Goal: Book appointment/travel/reservation

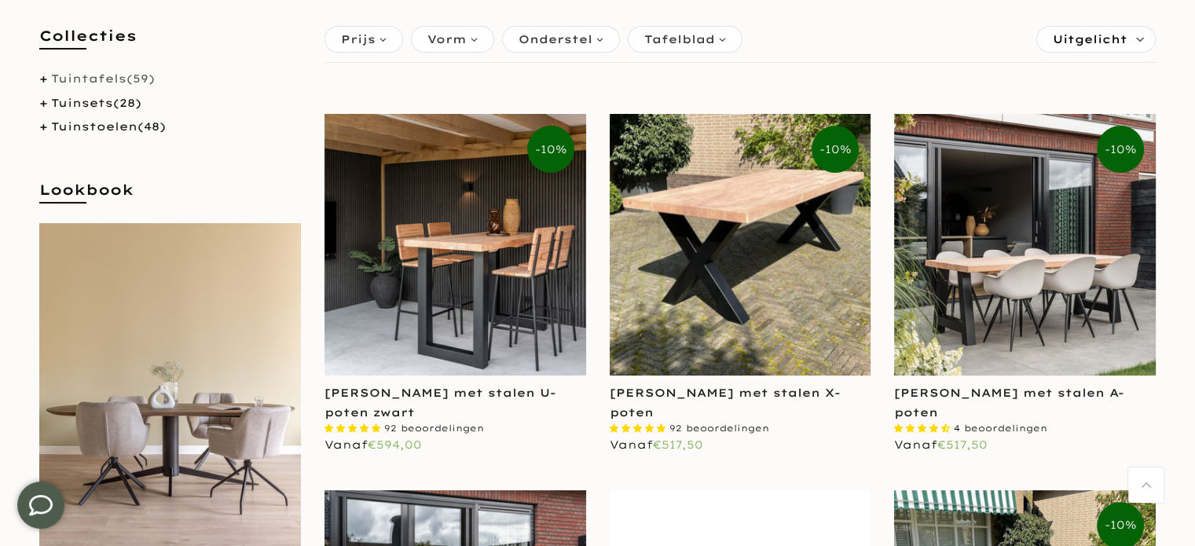
scroll to position [314, 0]
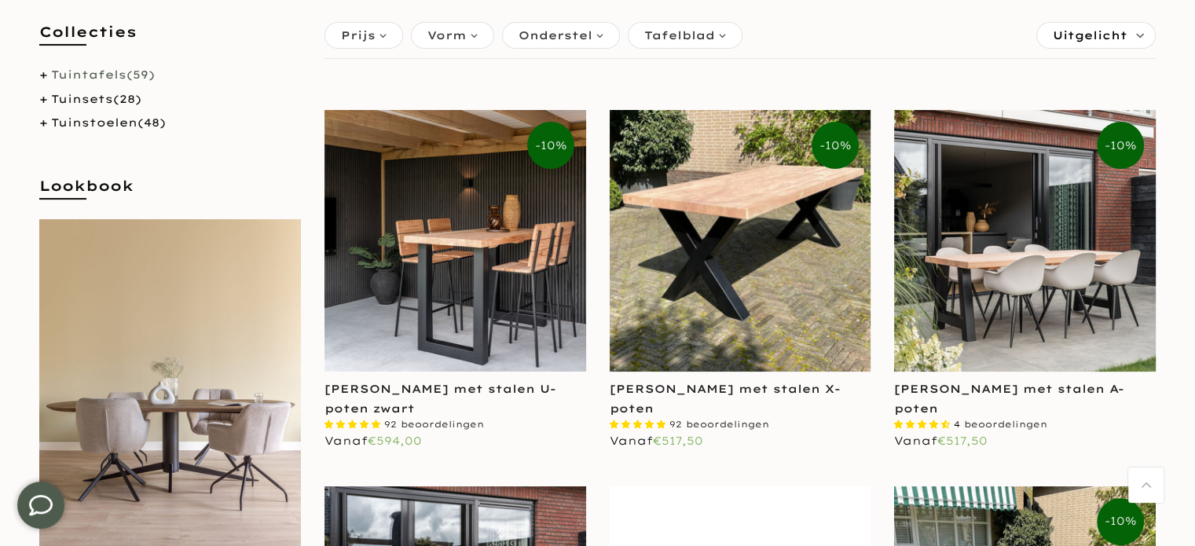
click at [85, 71] on link "Tuintafels (59)" at bounding box center [103, 75] width 104 height 14
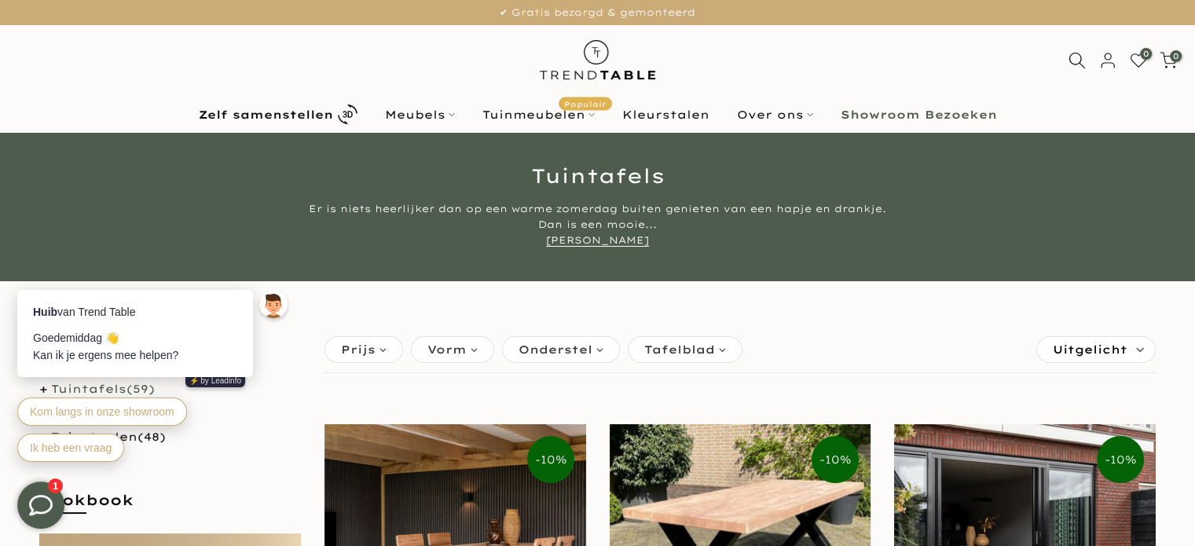
click at [906, 112] on b "Showroom Bezoeken" at bounding box center [918, 114] width 156 height 11
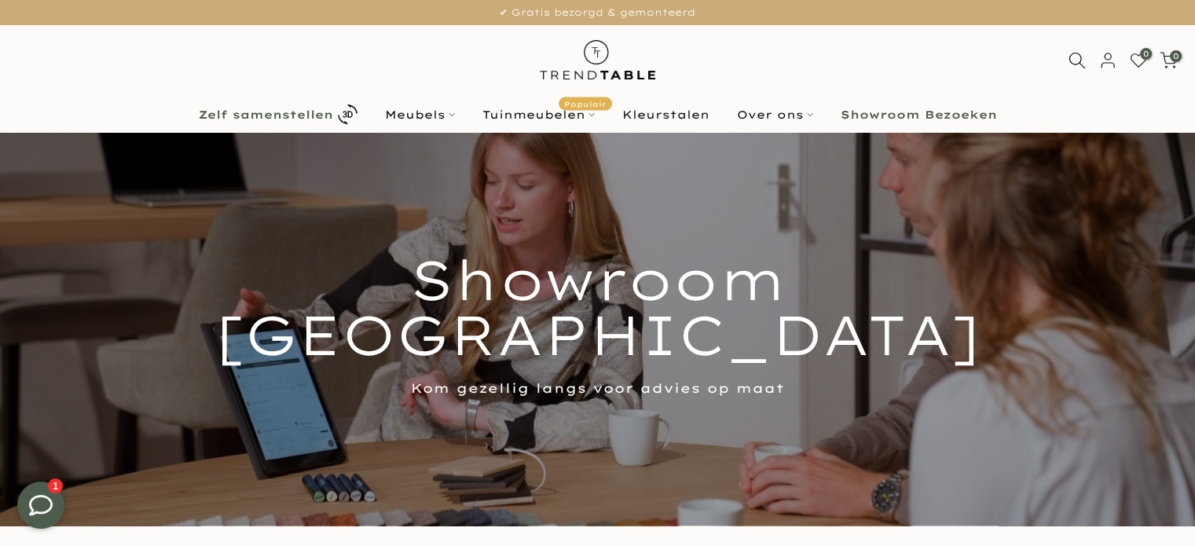
click at [309, 109] on b "Zelf samenstellen" at bounding box center [266, 114] width 134 height 11
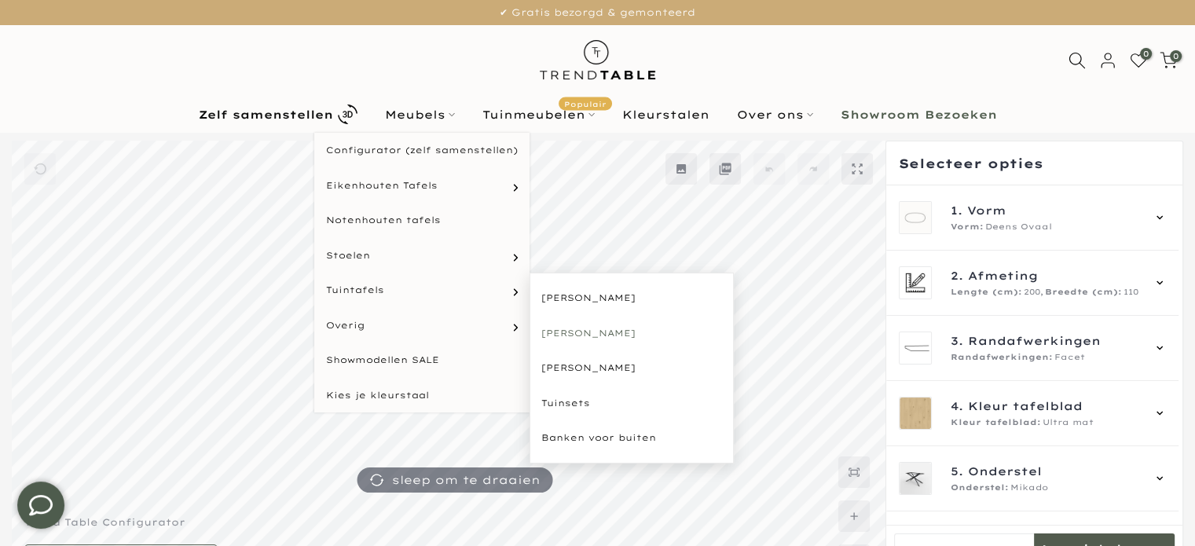
click at [567, 328] on link "[PERSON_NAME]" at bounding box center [631, 333] width 204 height 35
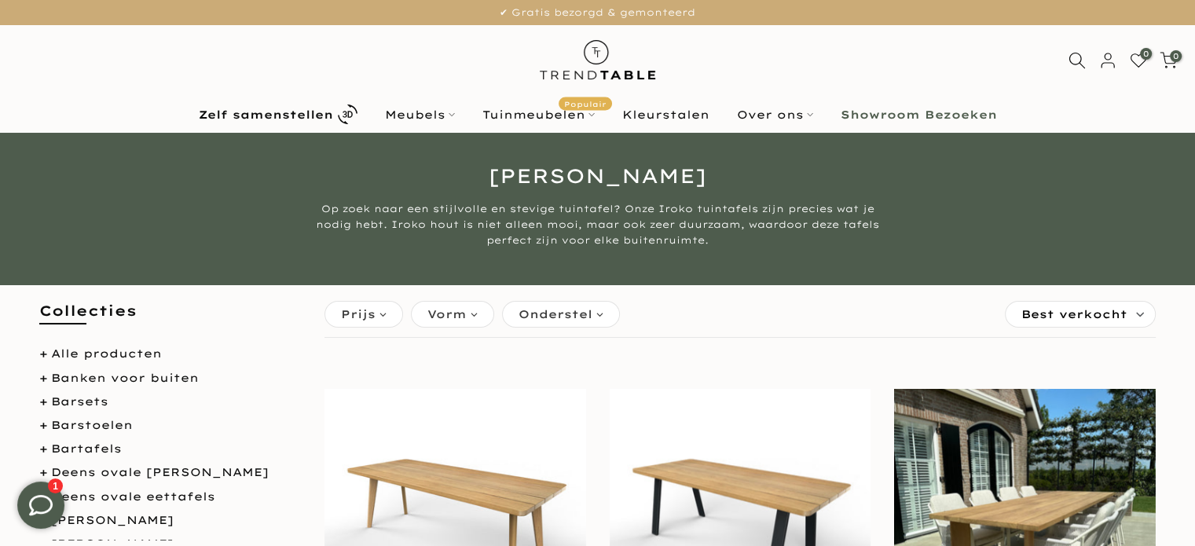
click at [906, 112] on b "Showroom Bezoeken" at bounding box center [918, 114] width 156 height 11
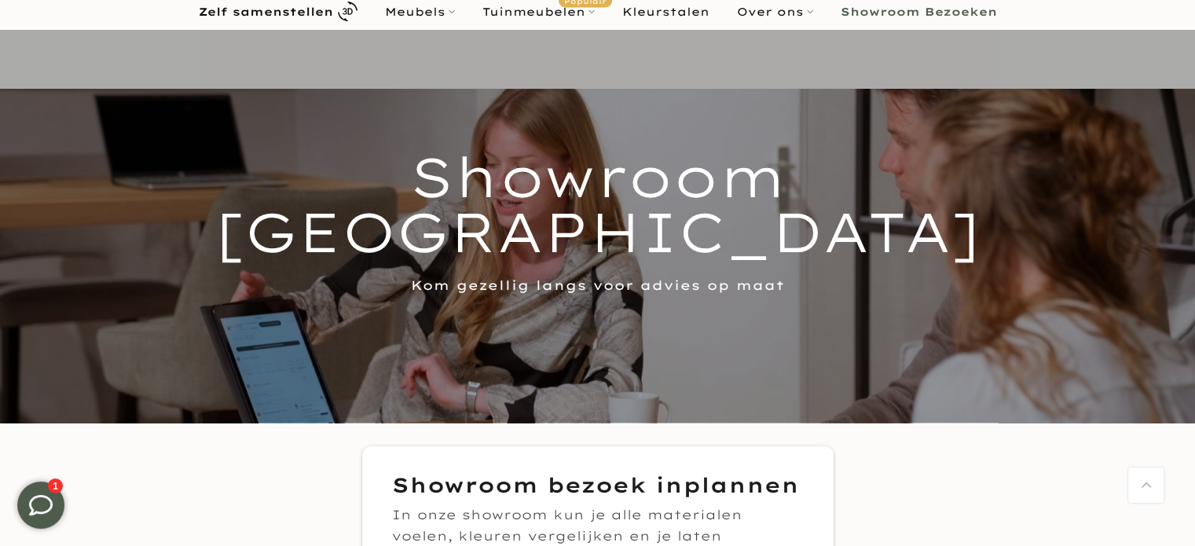
scroll to position [79, 0]
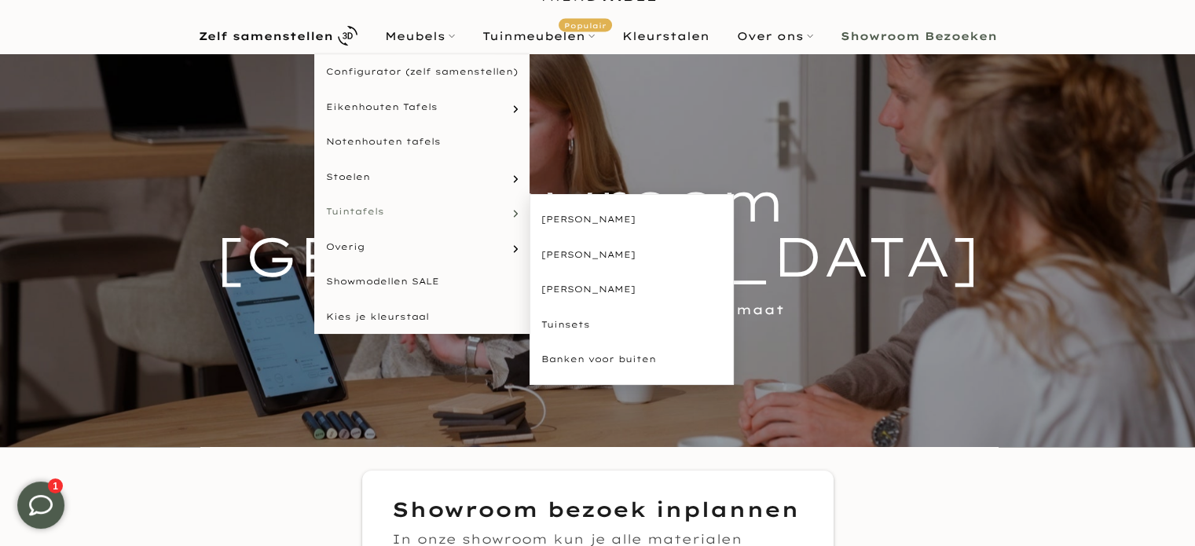
click at [353, 209] on span "Tuintafels" at bounding box center [355, 211] width 58 height 13
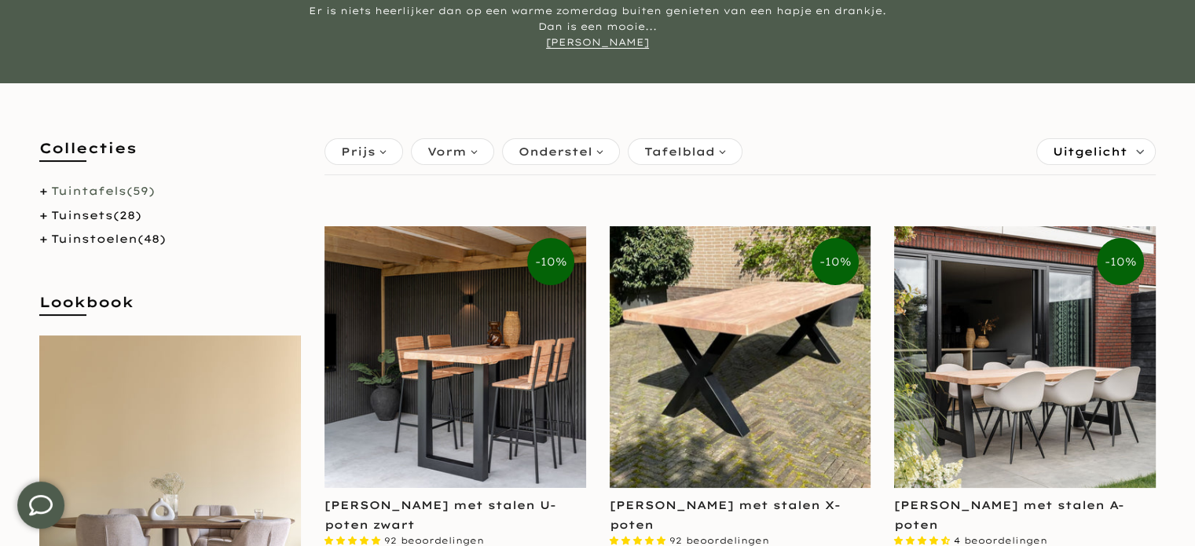
scroll to position [236, 0]
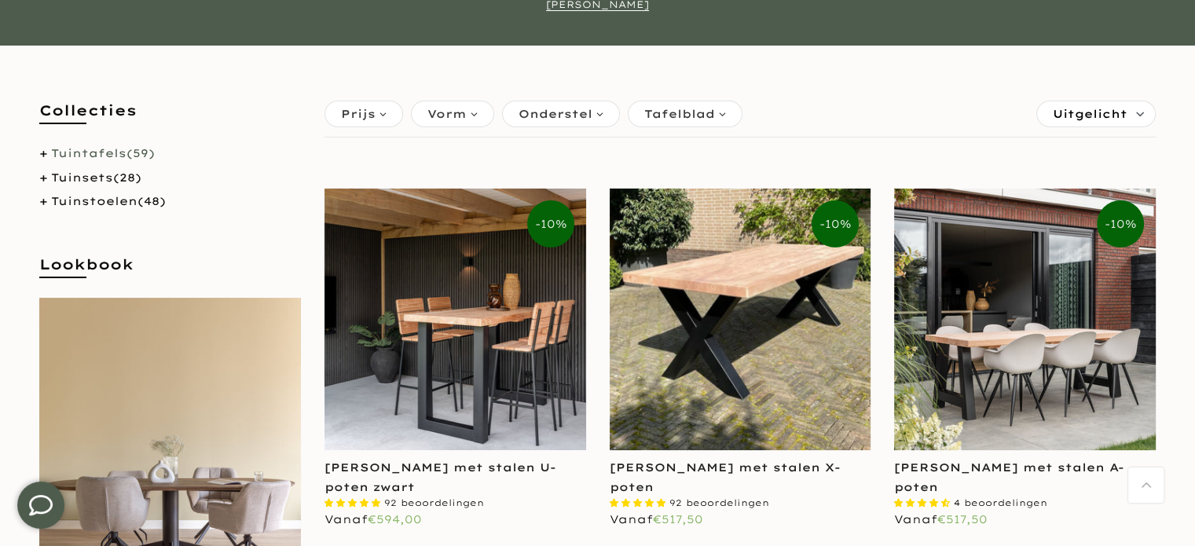
click at [86, 152] on link "Tuintafels (59)" at bounding box center [103, 153] width 104 height 14
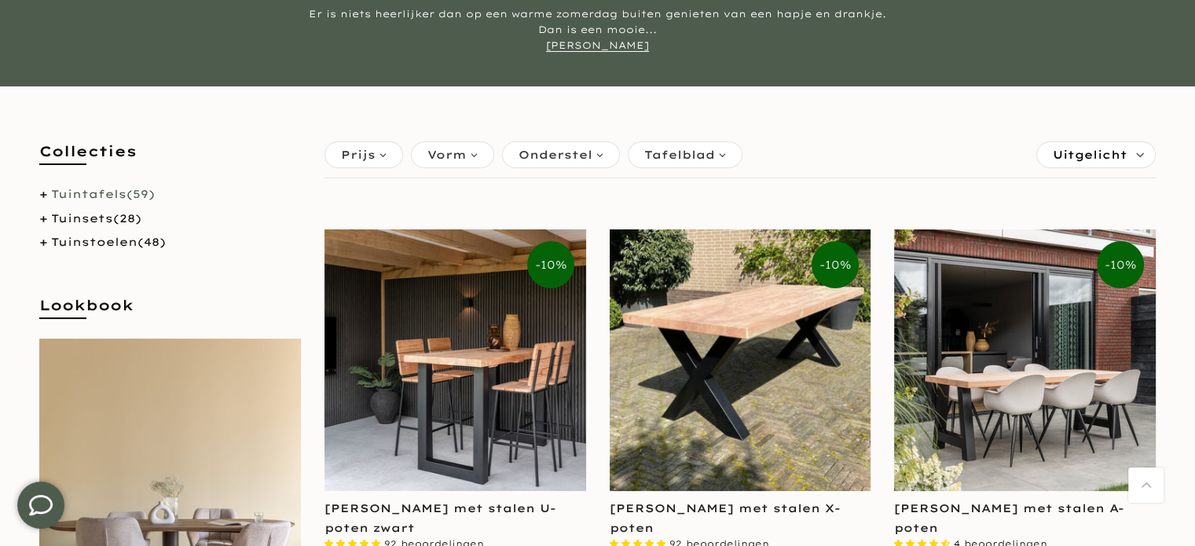
scroll to position [157, 0]
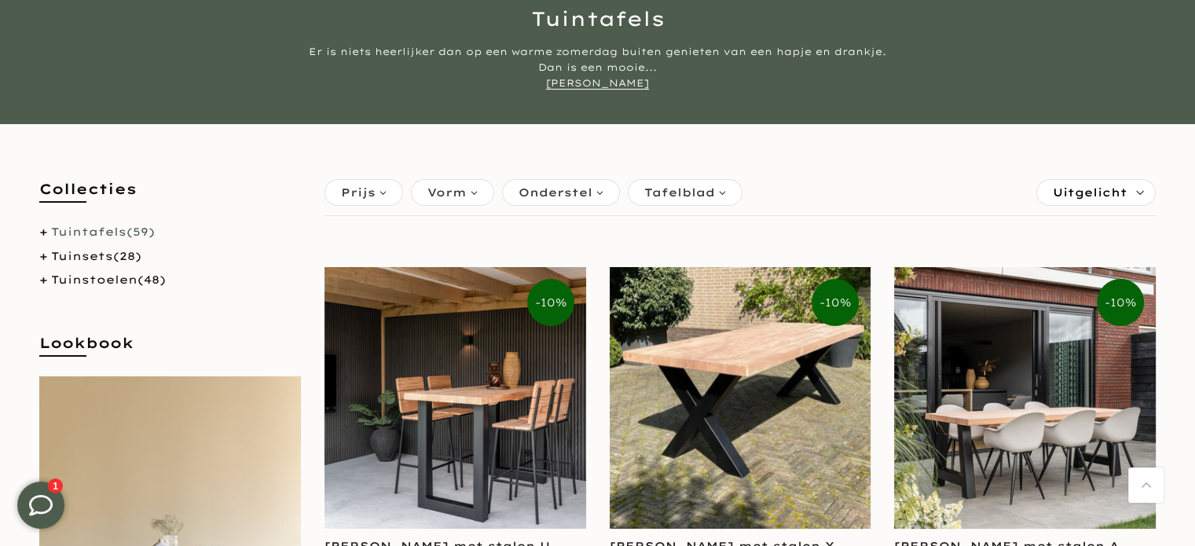
click at [1088, 192] on span "Uitgelicht" at bounding box center [1090, 192] width 75 height 25
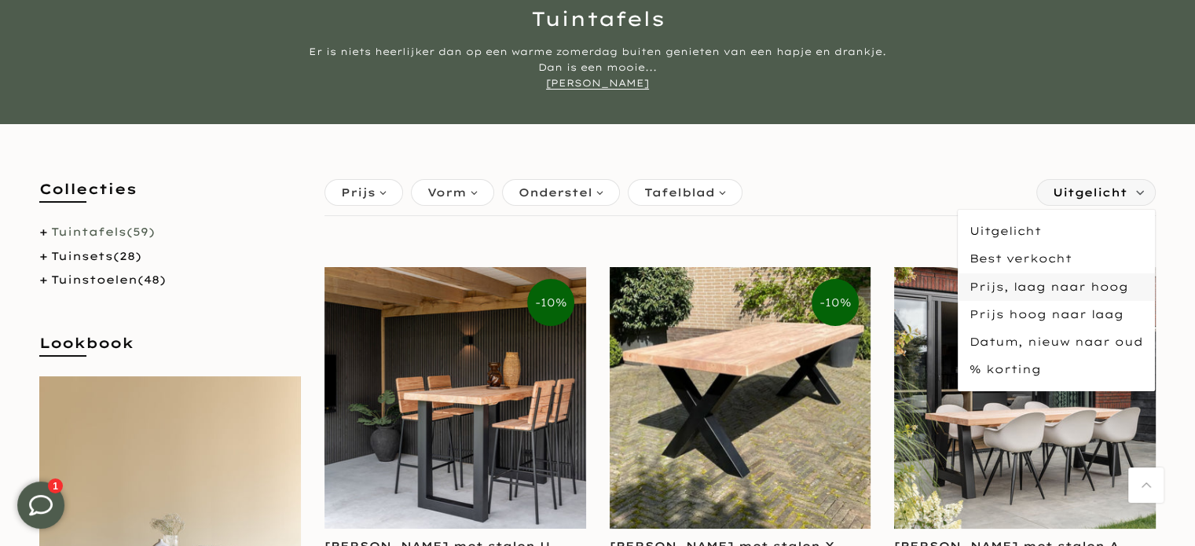
click at [1052, 281] on span "Prijs, laag naar hoog" at bounding box center [1056, 286] width 197 height 27
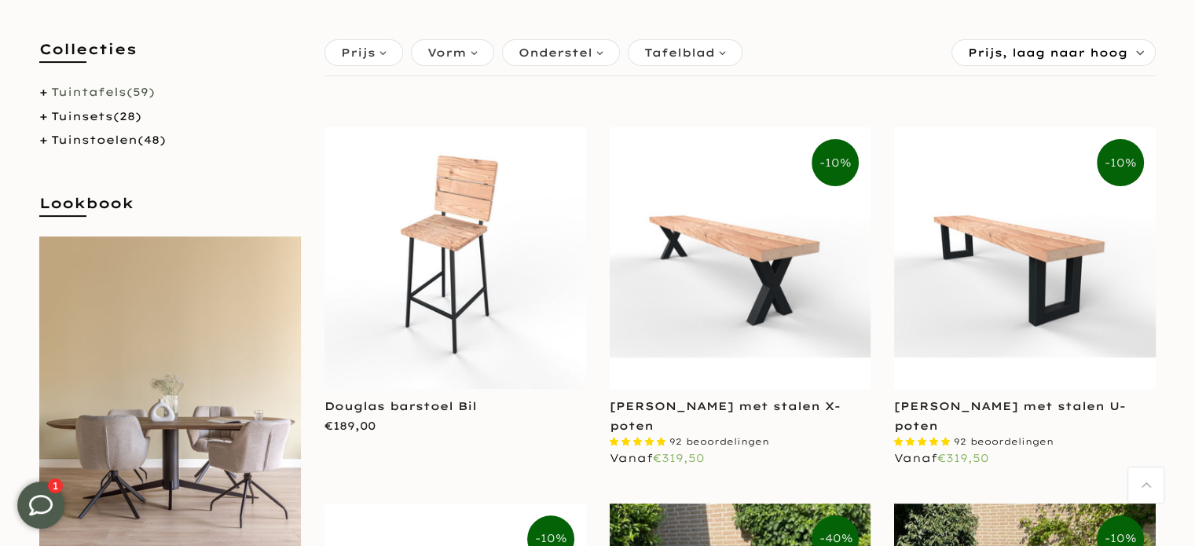
scroll to position [236, 0]
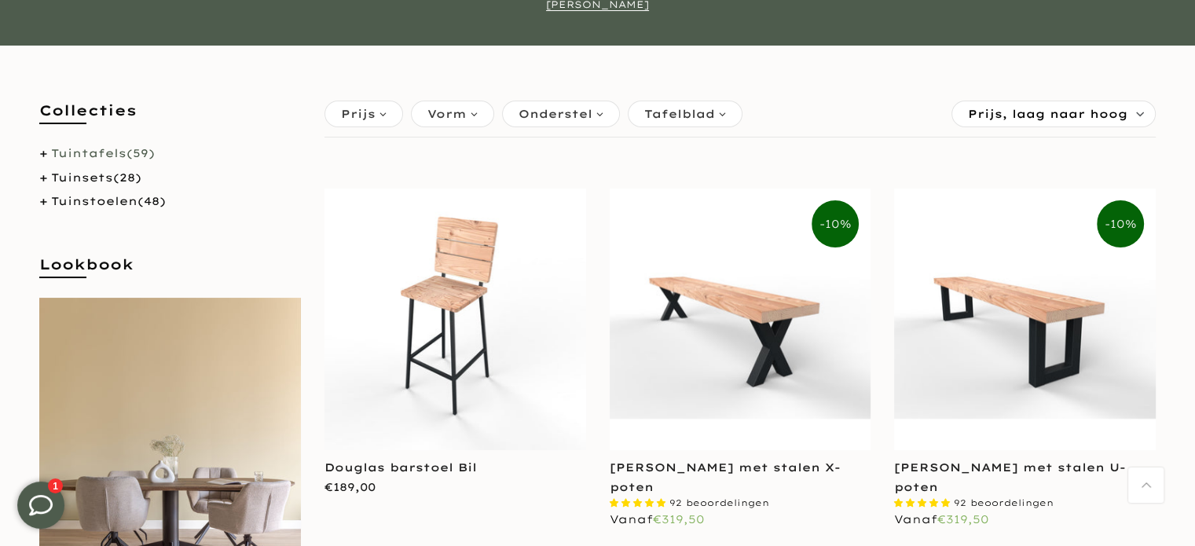
click at [447, 114] on span "Vorm" at bounding box center [446, 113] width 39 height 17
click at [448, 112] on span "Vorm" at bounding box center [446, 113] width 39 height 17
click at [367, 119] on span "Prijs" at bounding box center [358, 113] width 35 height 17
click at [366, 115] on span "Prijs" at bounding box center [358, 113] width 35 height 17
click at [563, 108] on span "Onderstel" at bounding box center [555, 113] width 74 height 17
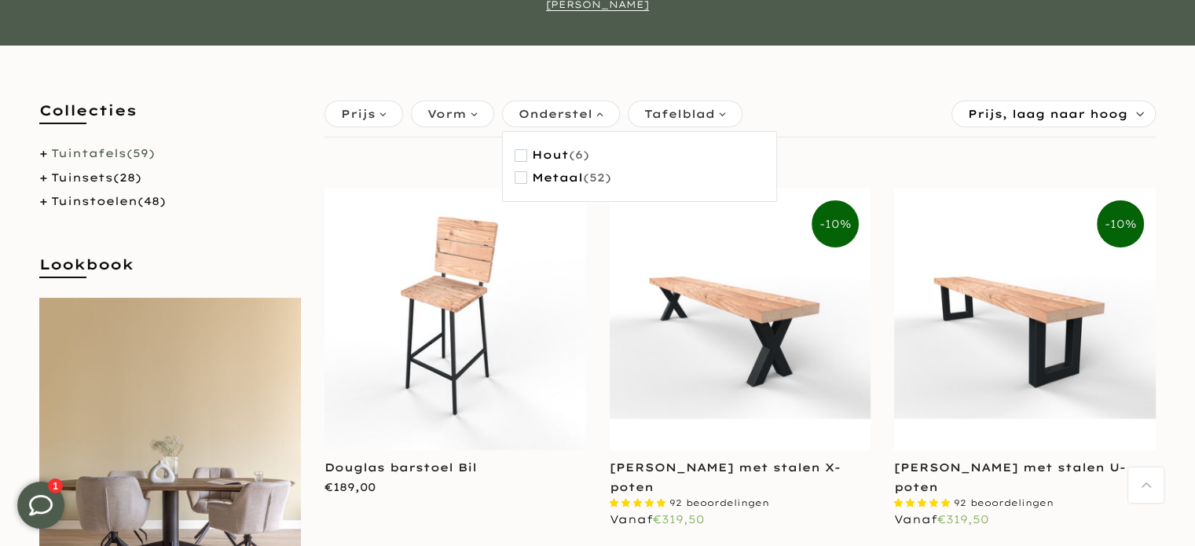
click at [562, 107] on span "Onderstel" at bounding box center [555, 113] width 74 height 17
click at [671, 112] on span "Tafelblad" at bounding box center [679, 113] width 71 height 17
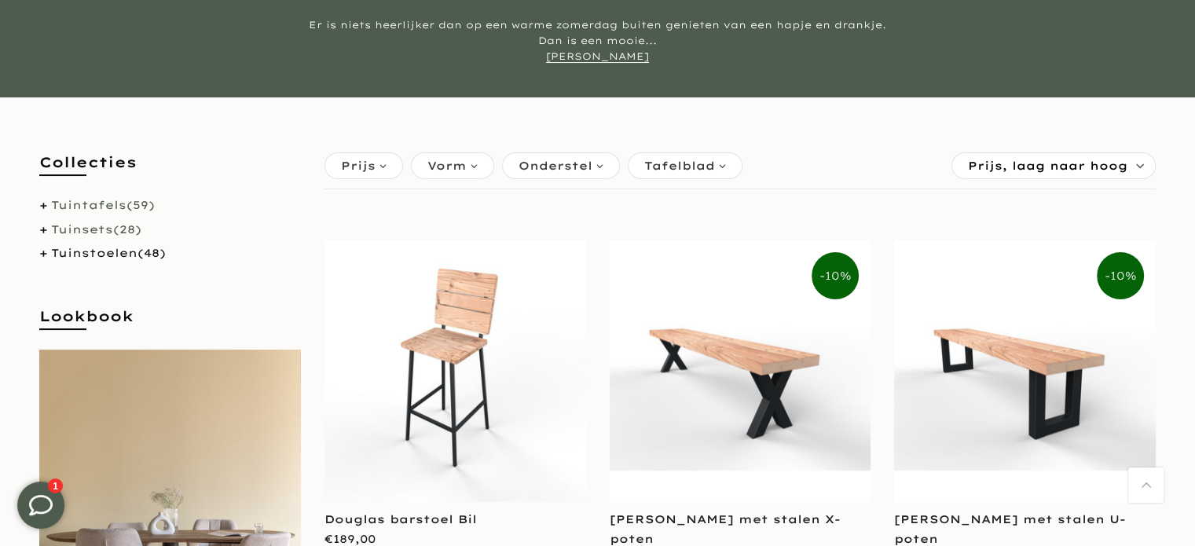
scroll to position [157, 0]
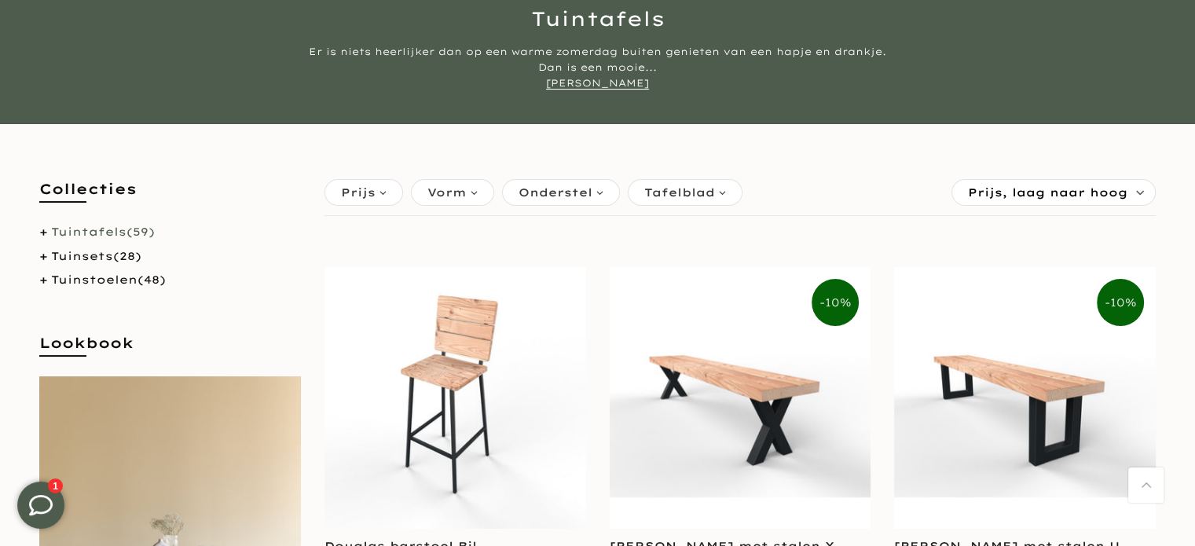
click at [104, 232] on link "Tuintafels (59)" at bounding box center [103, 232] width 104 height 14
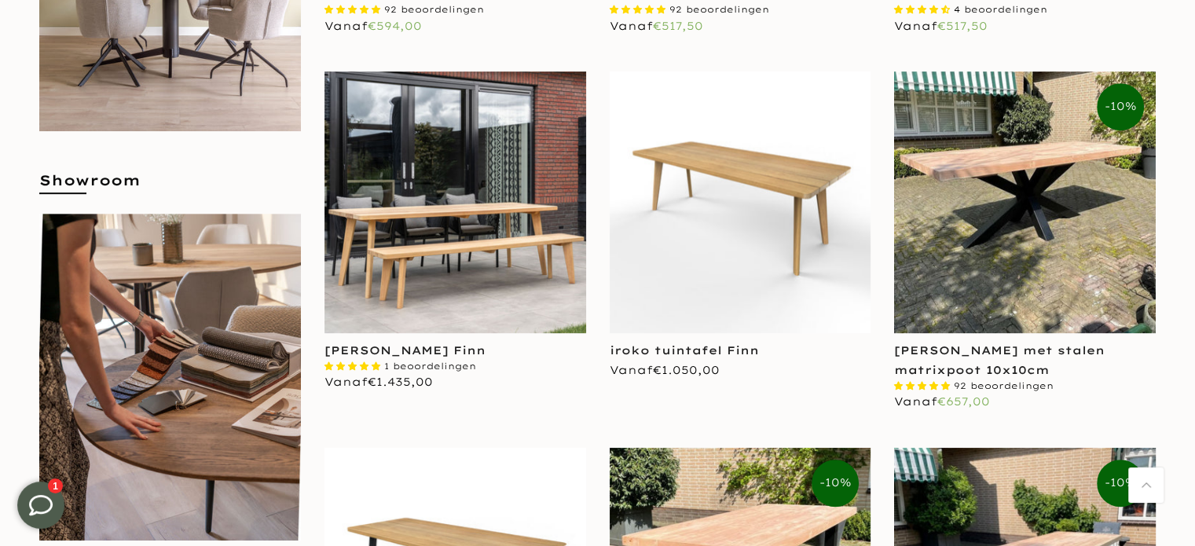
scroll to position [707, 0]
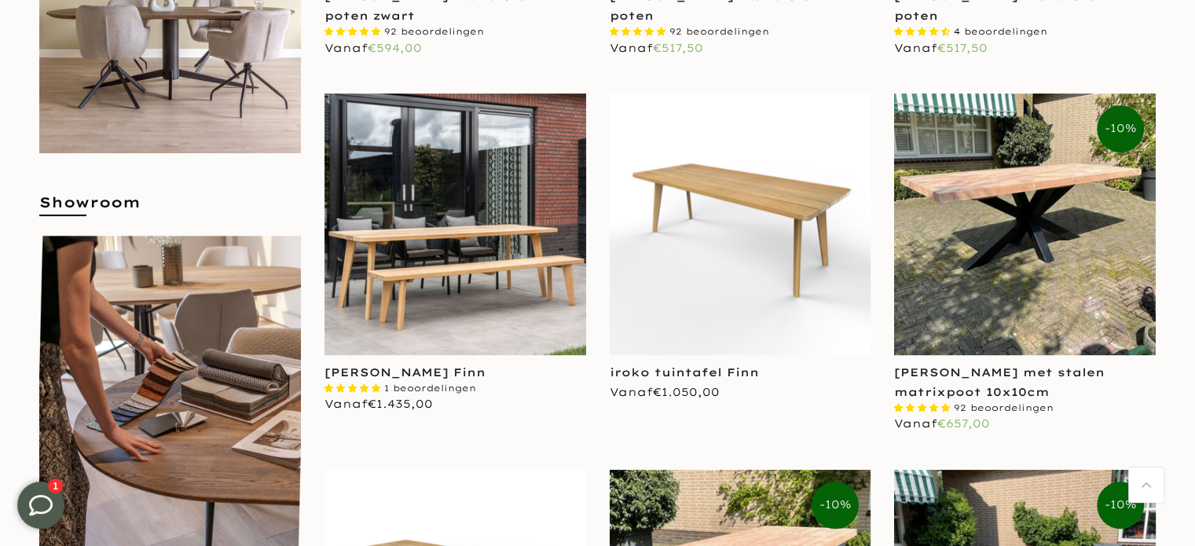
click at [771, 204] on img at bounding box center [741, 224] width 262 height 262
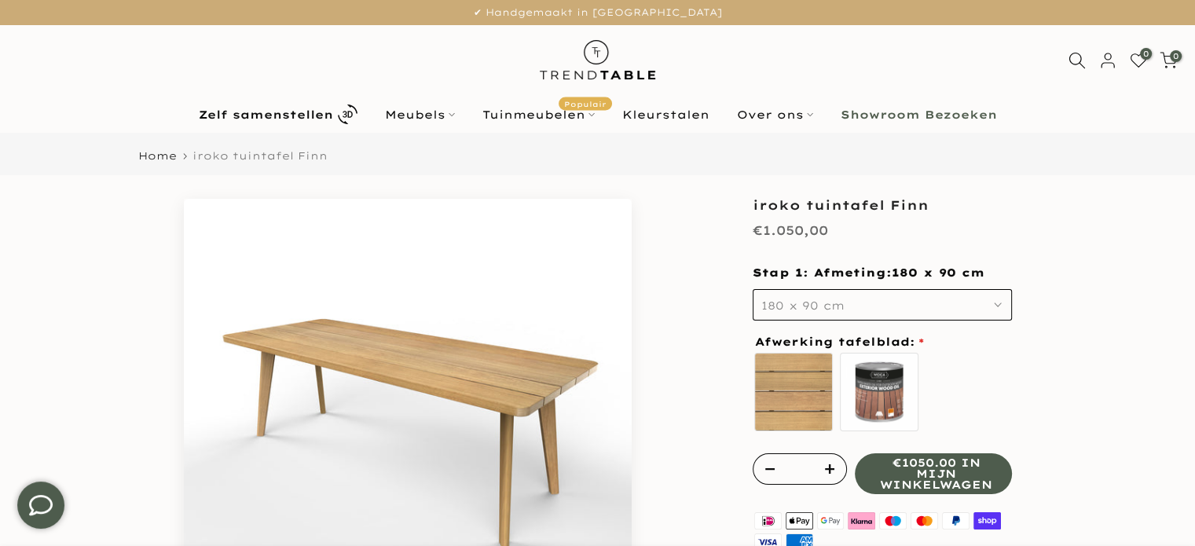
click at [996, 303] on icon "button" at bounding box center [998, 305] width 8 height 8
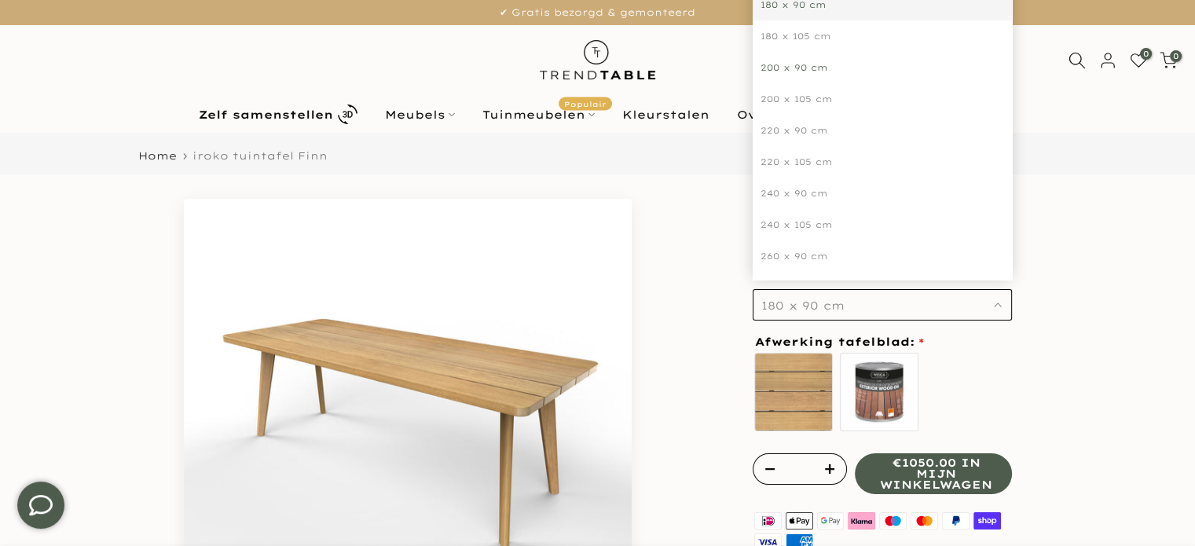
click at [811, 67] on div "200 x 90 cm" at bounding box center [881, 67] width 259 height 31
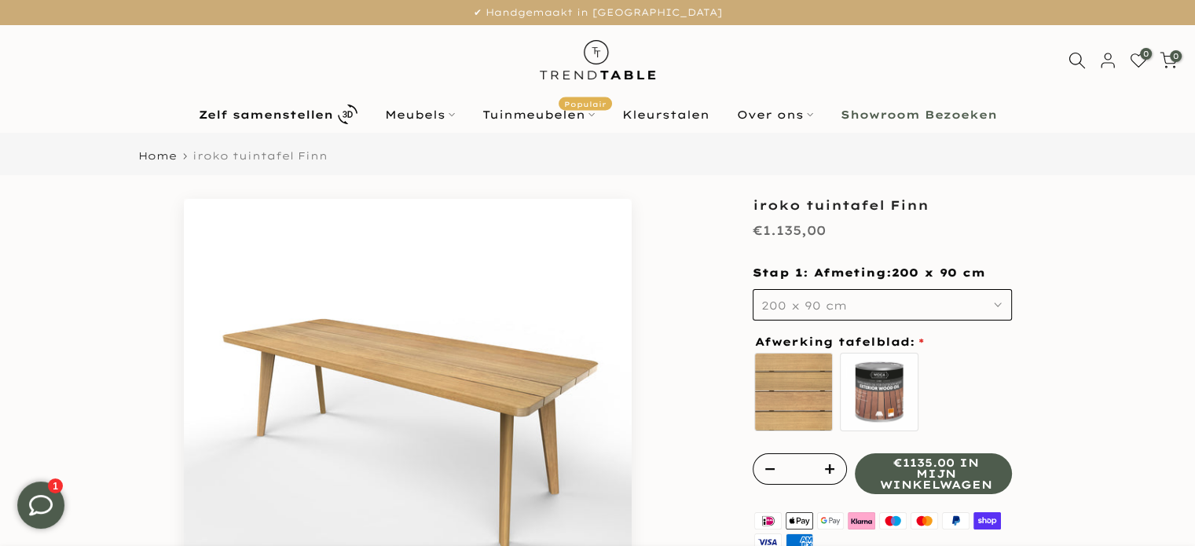
click at [921, 115] on b "Showroom Bezoeken" at bounding box center [918, 114] width 156 height 11
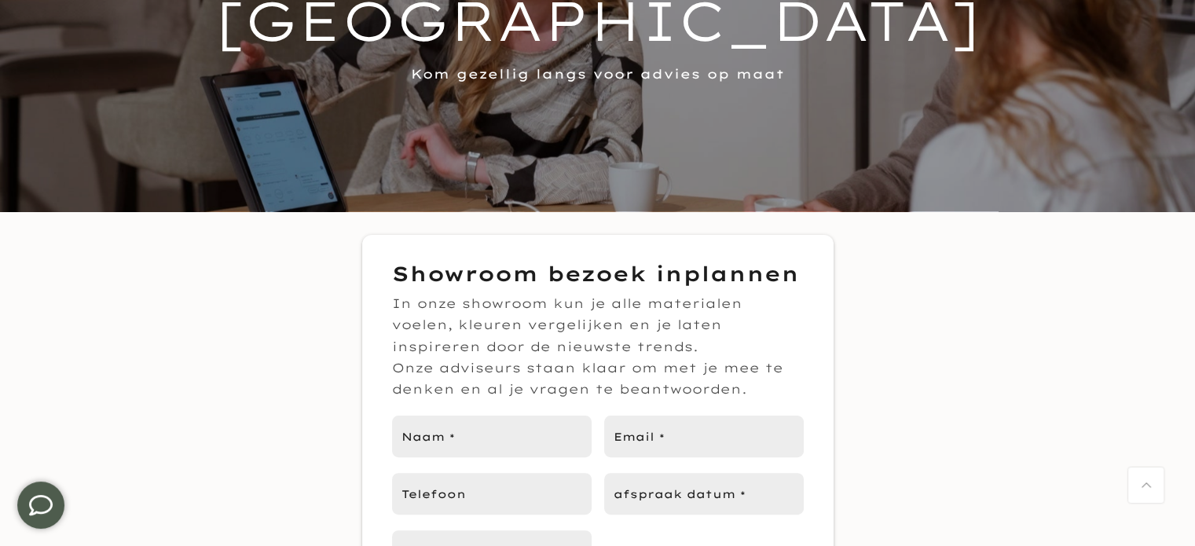
scroll to position [550, 0]
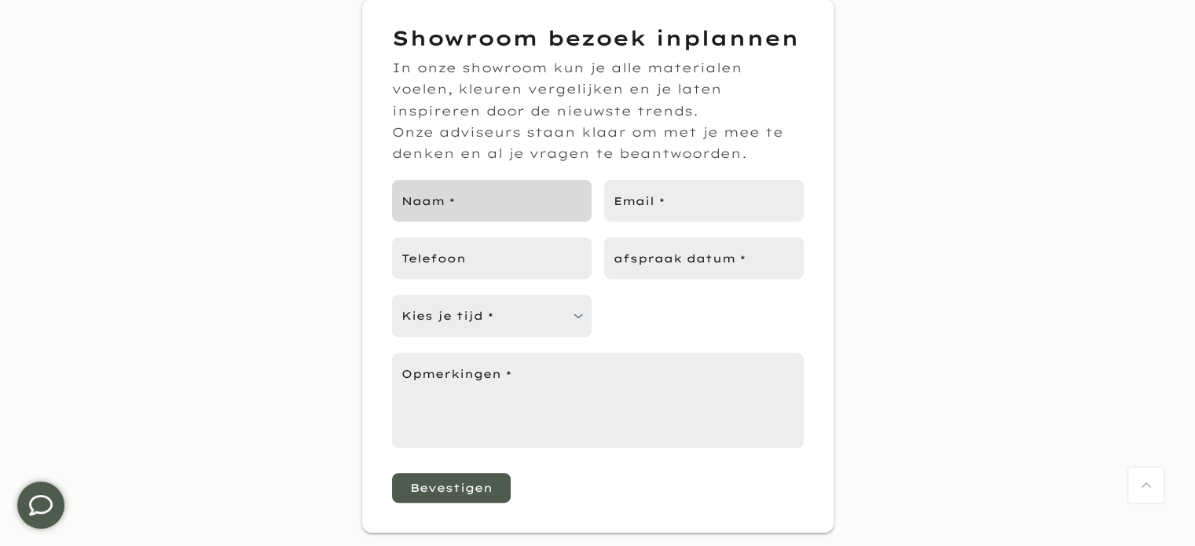
click at [495, 207] on input "Naam *" at bounding box center [492, 201] width 200 height 42
type input "**********"
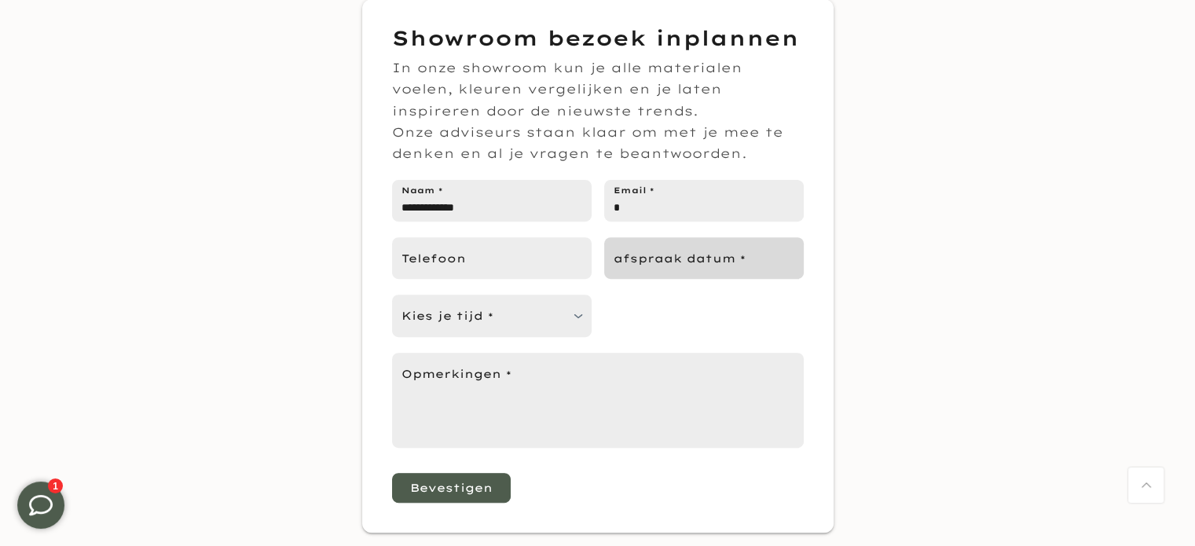
type input "**********"
click at [684, 269] on input "afspraak datum *" at bounding box center [704, 258] width 200 height 42
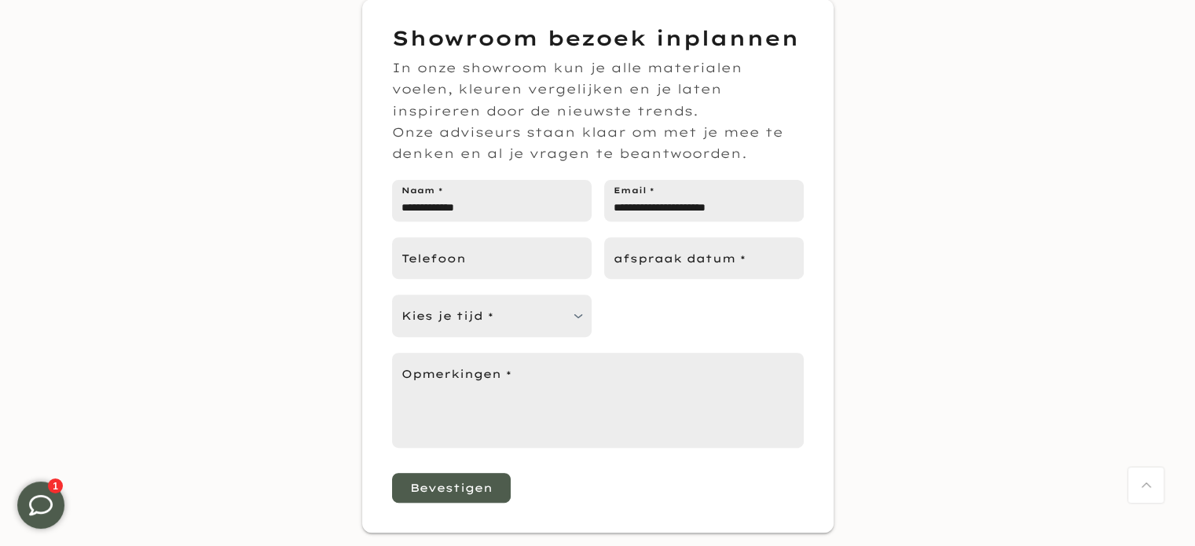
click at [295, 267] on div "Showroom bezoek inplannen In onze showroom kun je alle materialen voelen, kleur…" at bounding box center [597, 265] width 1195 height 533
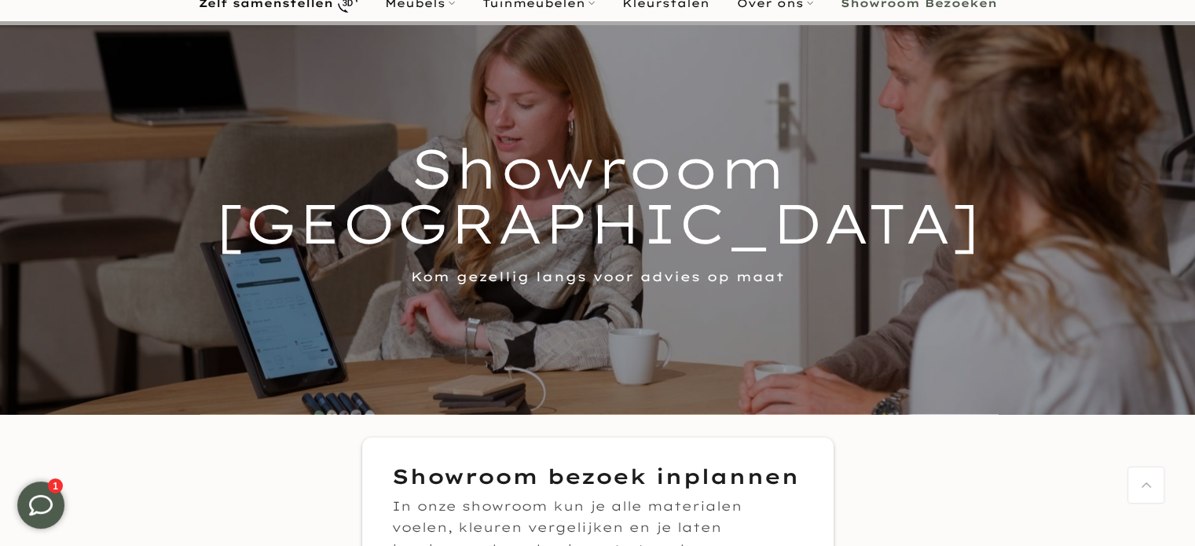
scroll to position [0, 0]
